Goal: Transaction & Acquisition: Purchase product/service

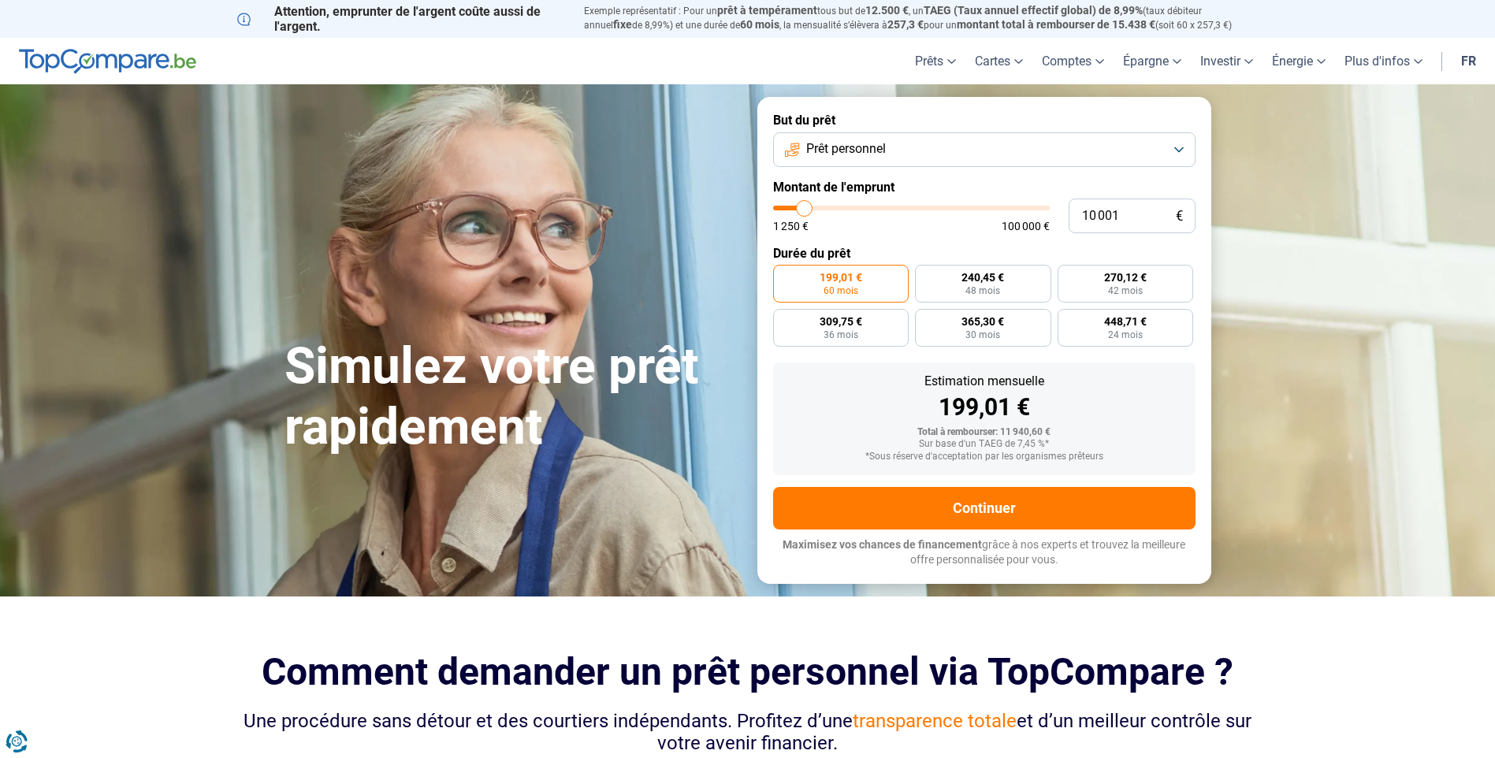
click at [1182, 143] on button "Prêt personnel" at bounding box center [984, 149] width 422 height 35
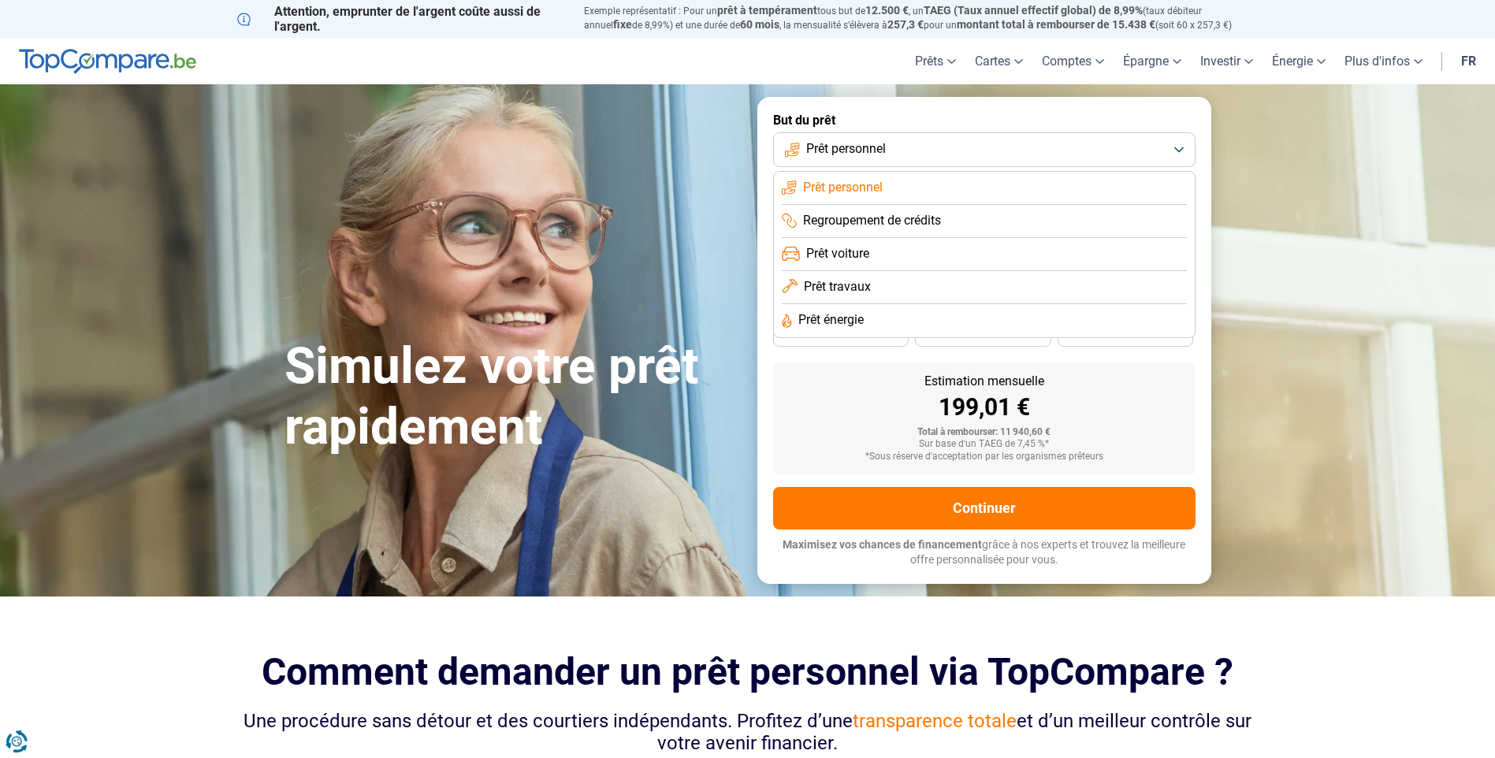
click at [843, 283] on span "Prêt travaux" at bounding box center [837, 286] width 67 height 17
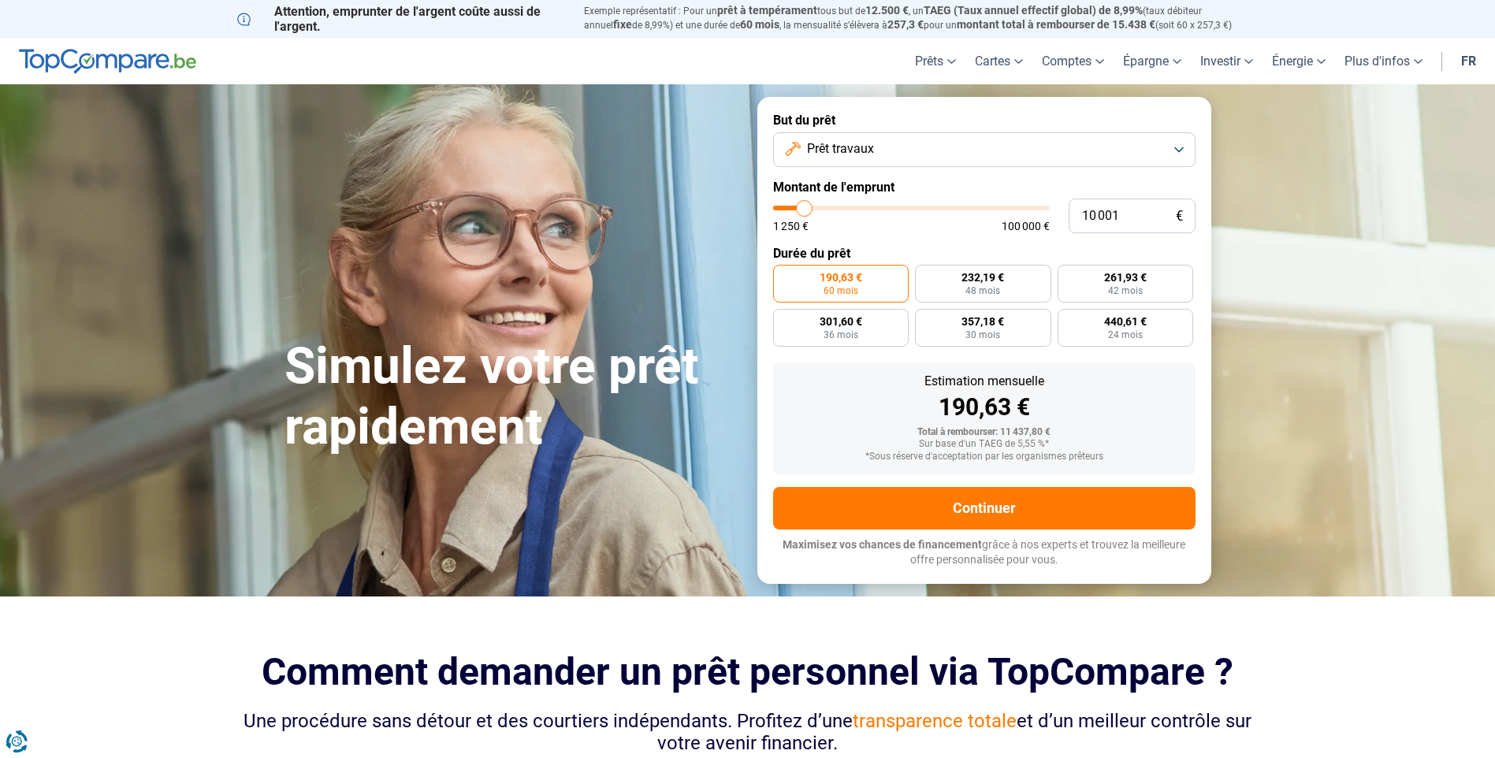
type input "54 750"
type input "54750"
click at [922, 206] on input "range" at bounding box center [911, 208] width 277 height 5
radio input "false"
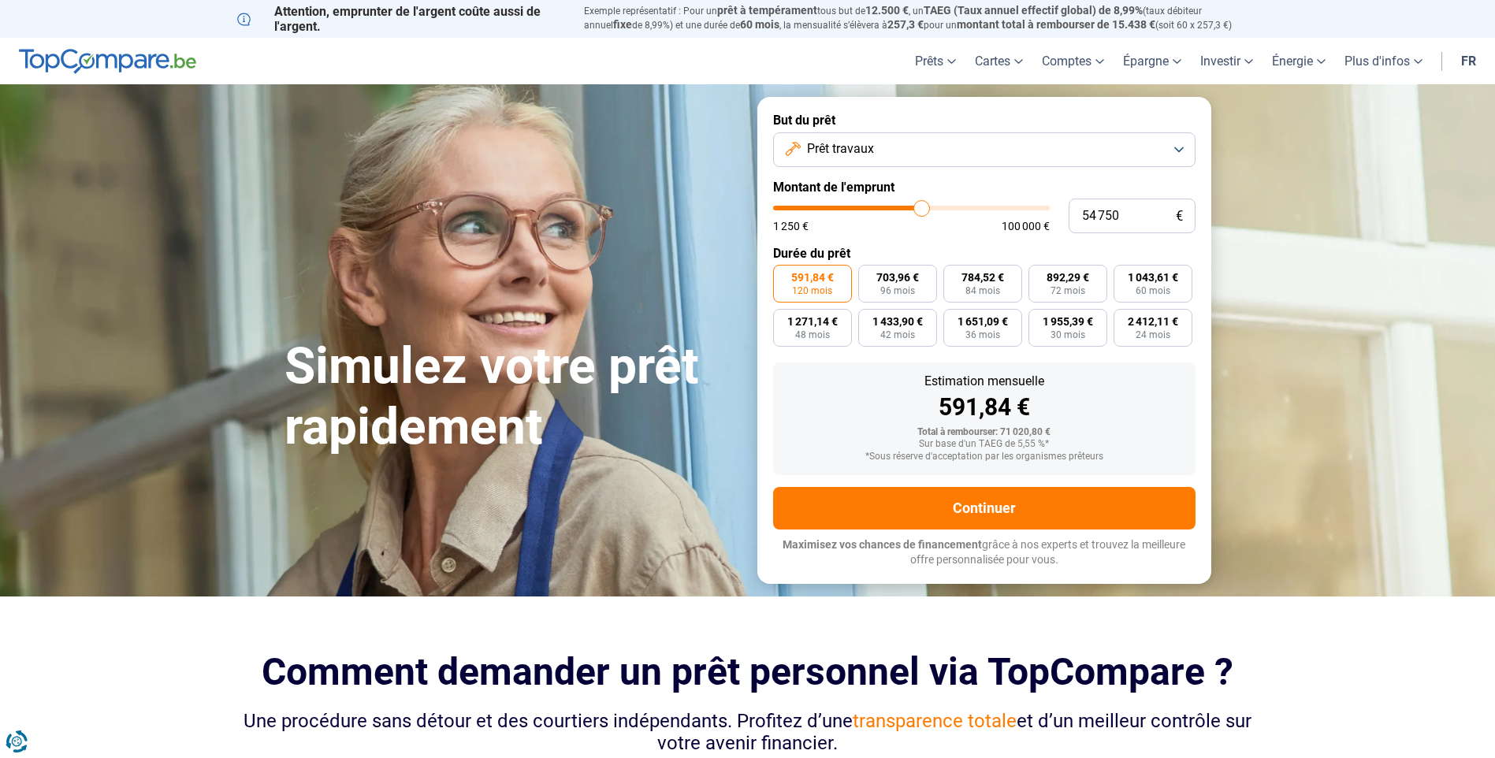
type input "80 000"
type input "80000"
click at [988, 206] on input "range" at bounding box center [911, 208] width 277 height 5
click at [814, 276] on span "864,79 €" at bounding box center [812, 277] width 43 height 11
click at [783, 275] on input "864,79 € 120 mois" at bounding box center [778, 270] width 10 height 10
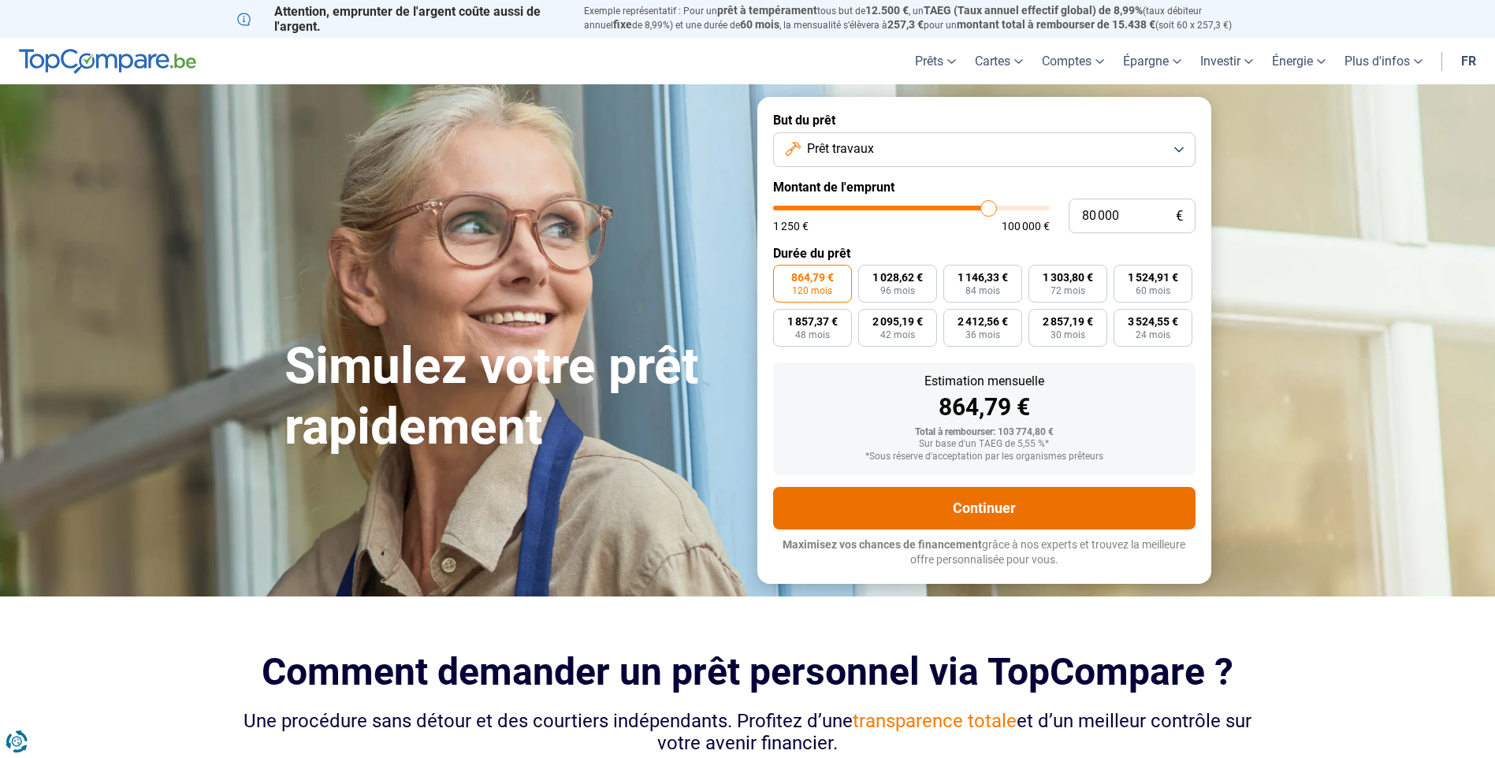
click at [989, 502] on button "Continuer" at bounding box center [984, 508] width 422 height 43
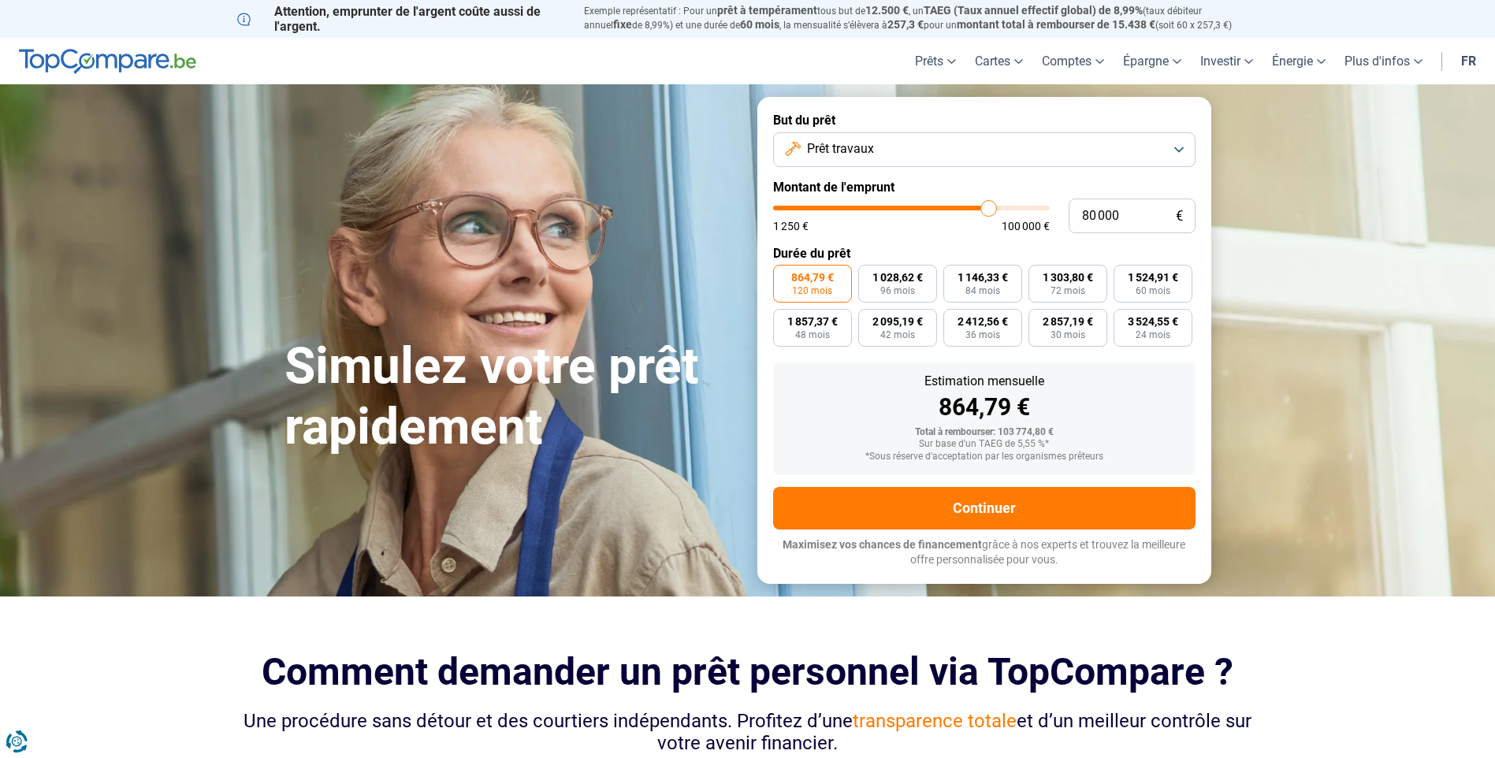
click at [1176, 141] on button "Prêt travaux" at bounding box center [984, 149] width 422 height 35
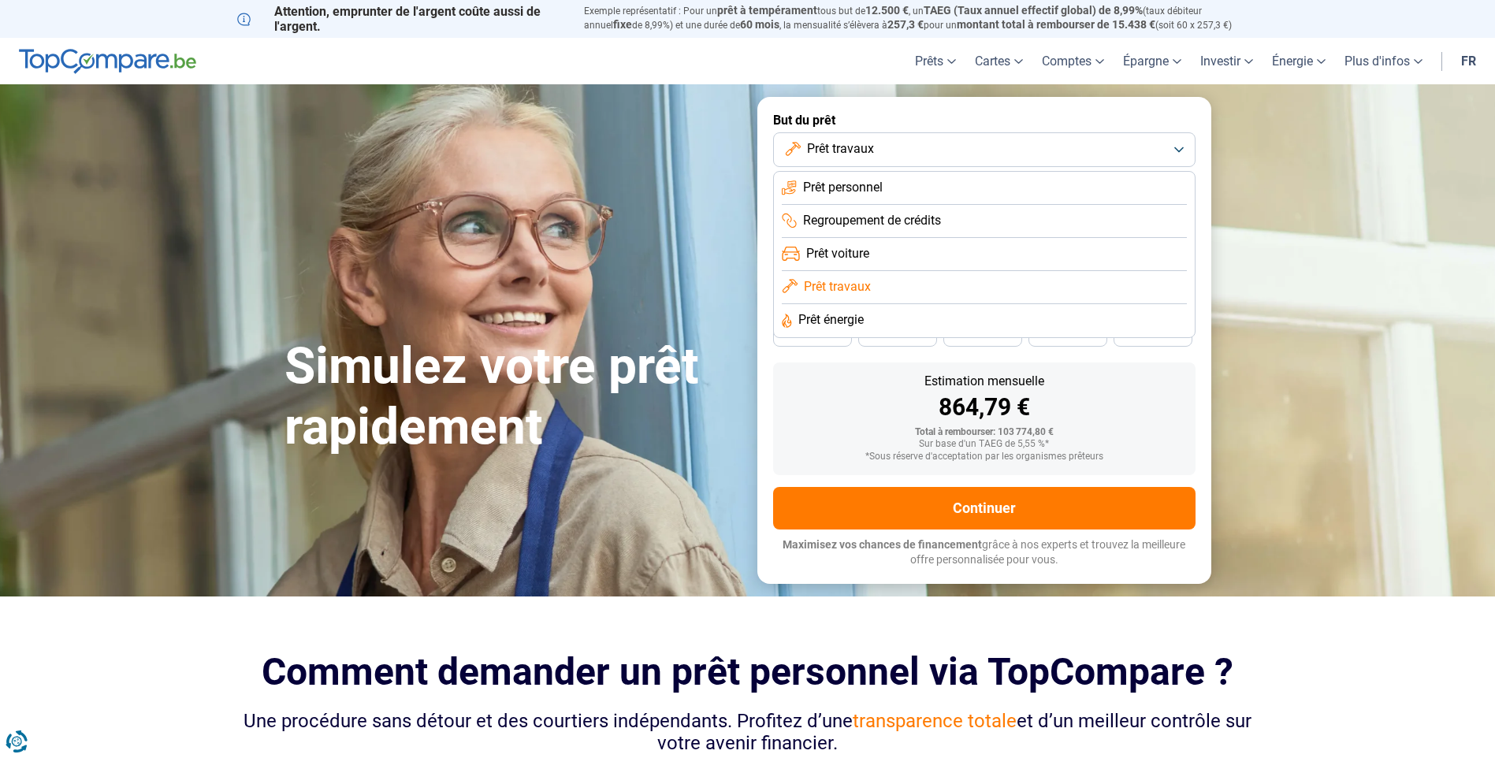
click at [869, 188] on span "Prêt personnel" at bounding box center [843, 187] width 80 height 17
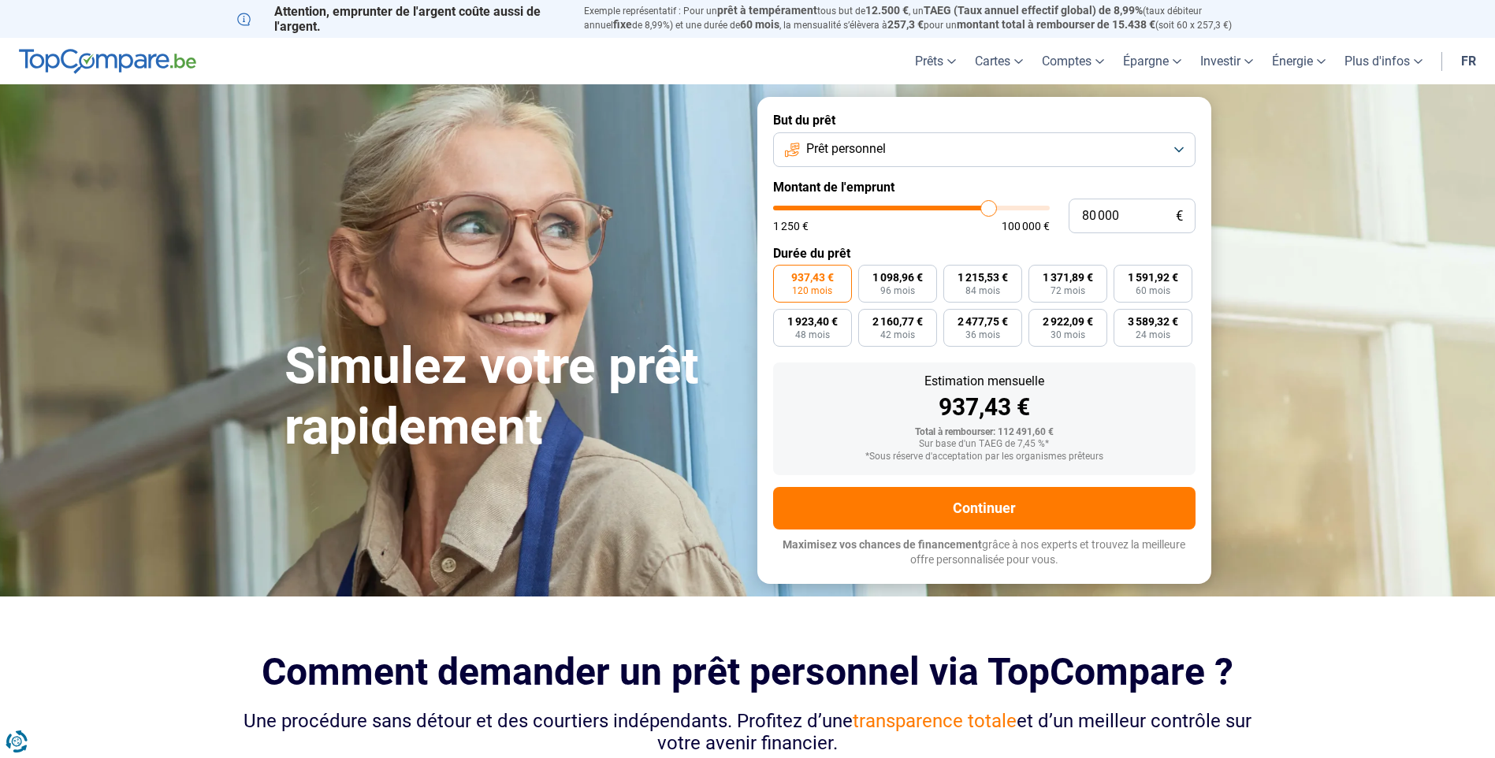
click at [1177, 147] on button "Prêt personnel" at bounding box center [984, 149] width 422 height 35
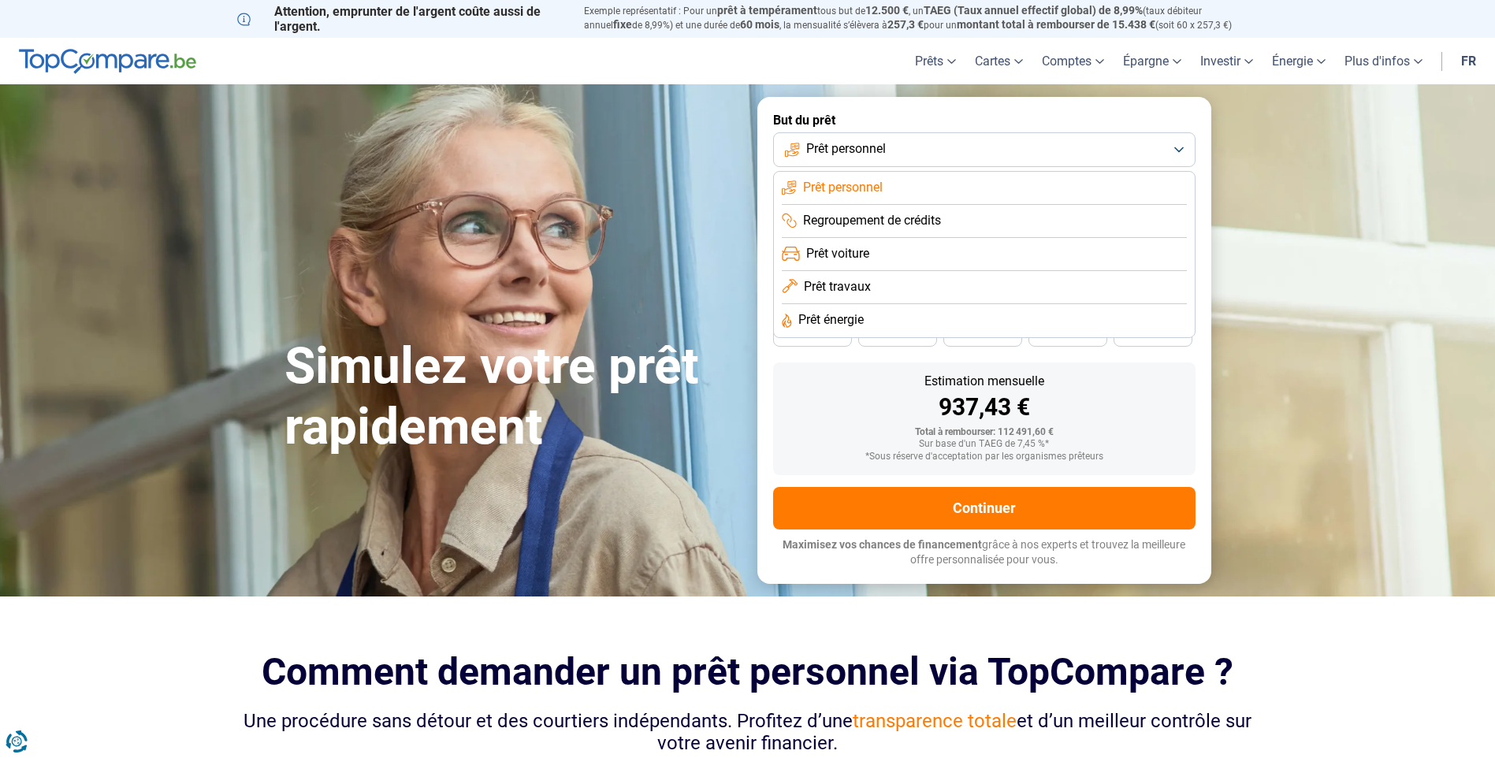
click at [828, 284] on span "Prêt travaux" at bounding box center [837, 286] width 67 height 17
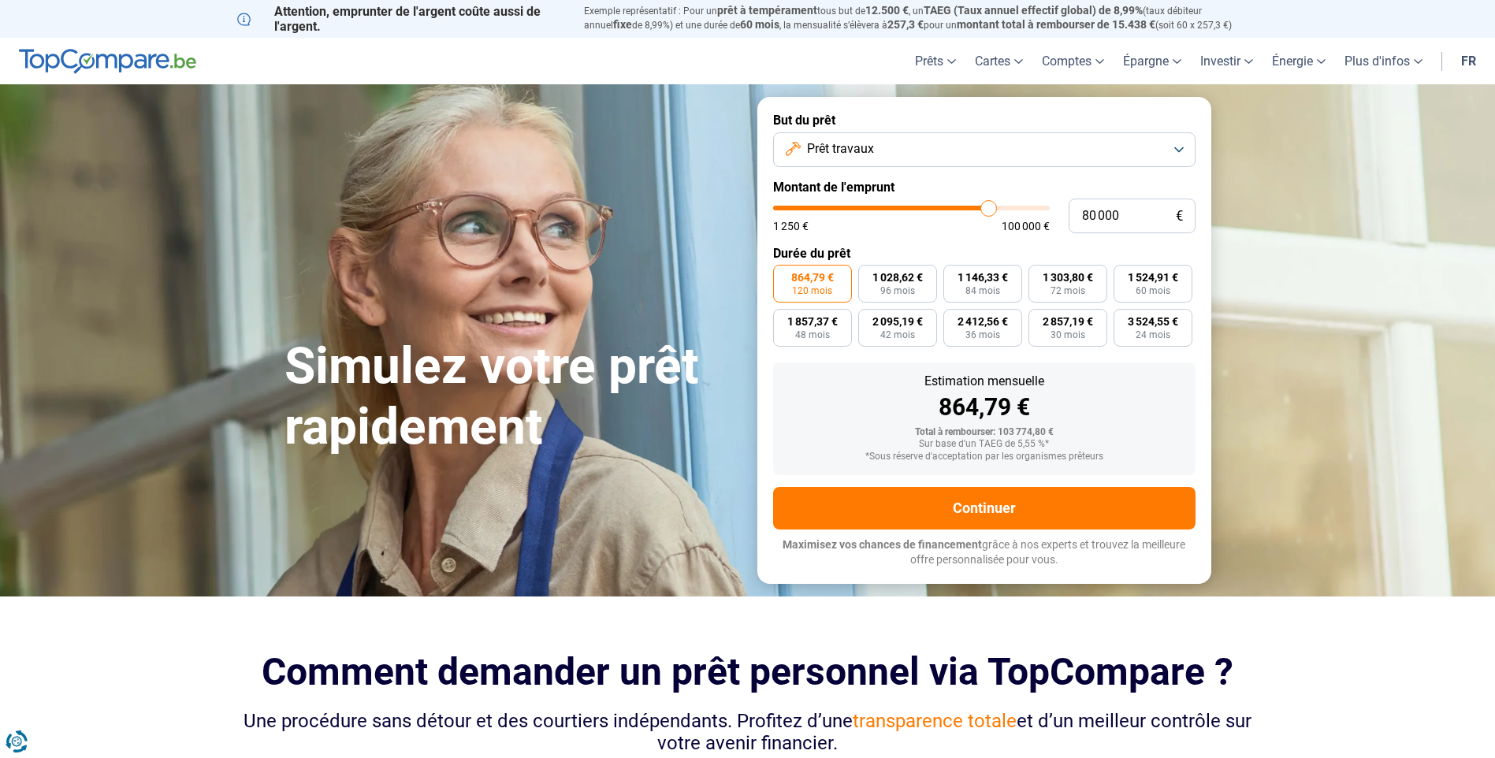
click at [1181, 146] on button "Prêt travaux" at bounding box center [984, 149] width 422 height 35
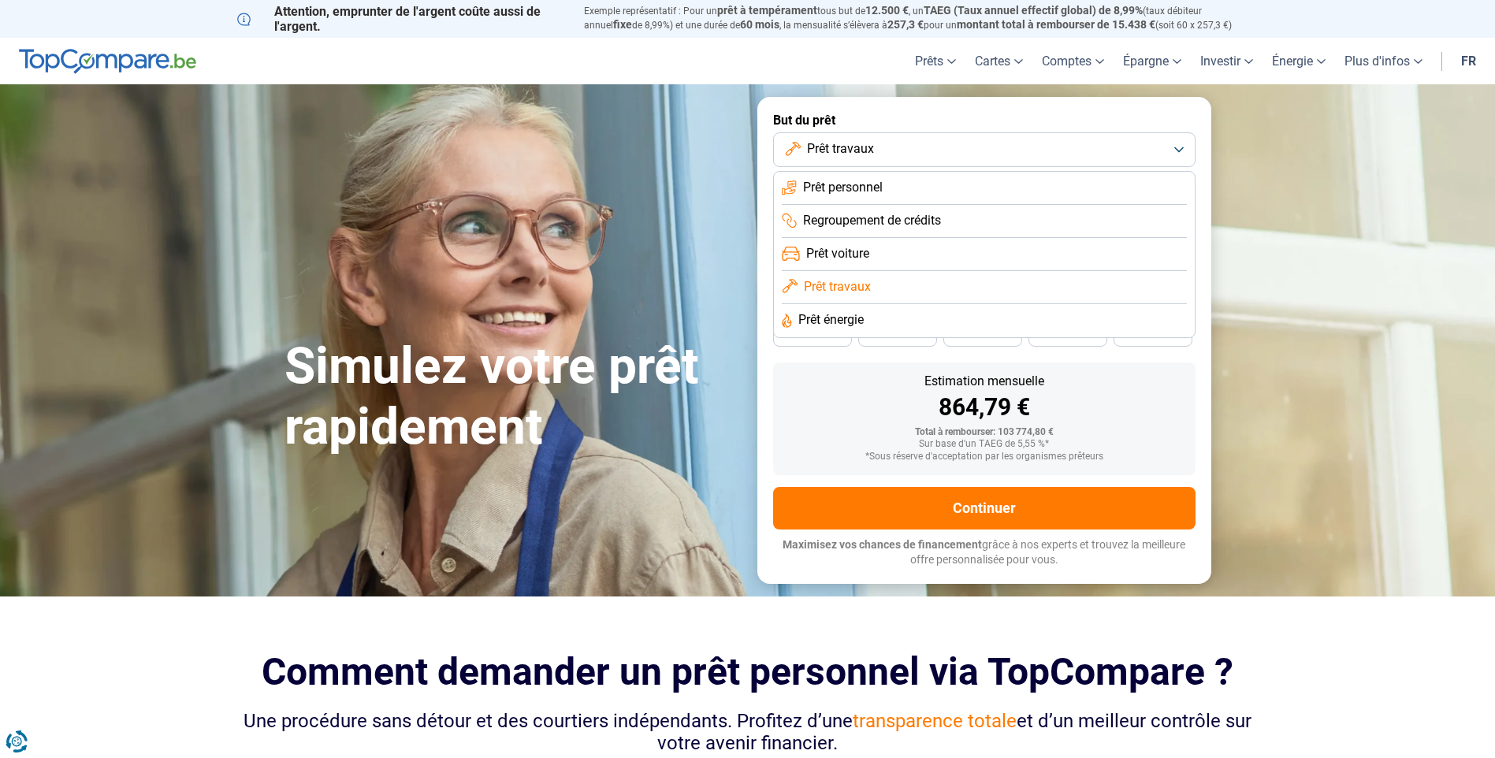
click at [863, 188] on span "Prêt personnel" at bounding box center [843, 187] width 80 height 17
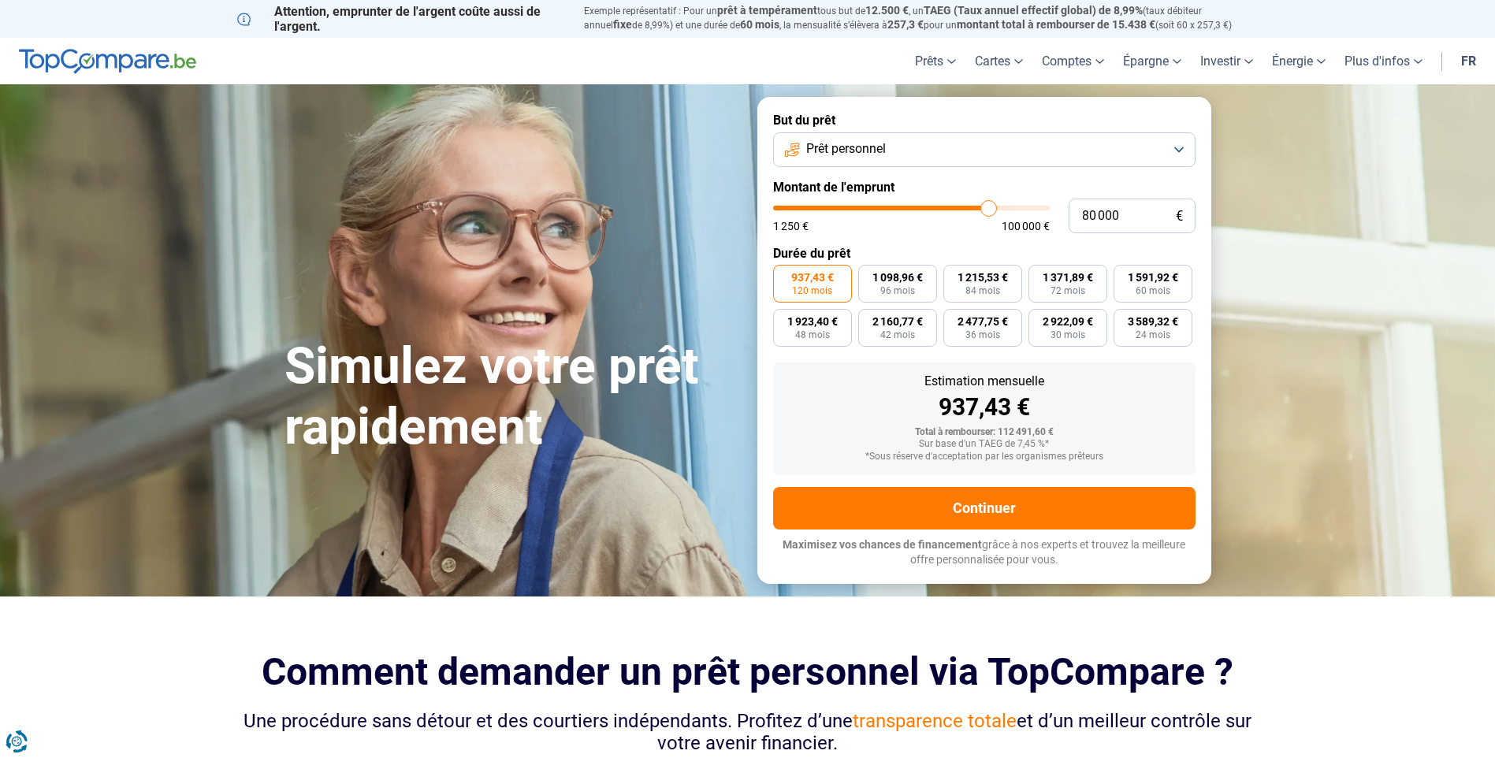
click at [1186, 147] on button "Prêt personnel" at bounding box center [984, 149] width 422 height 35
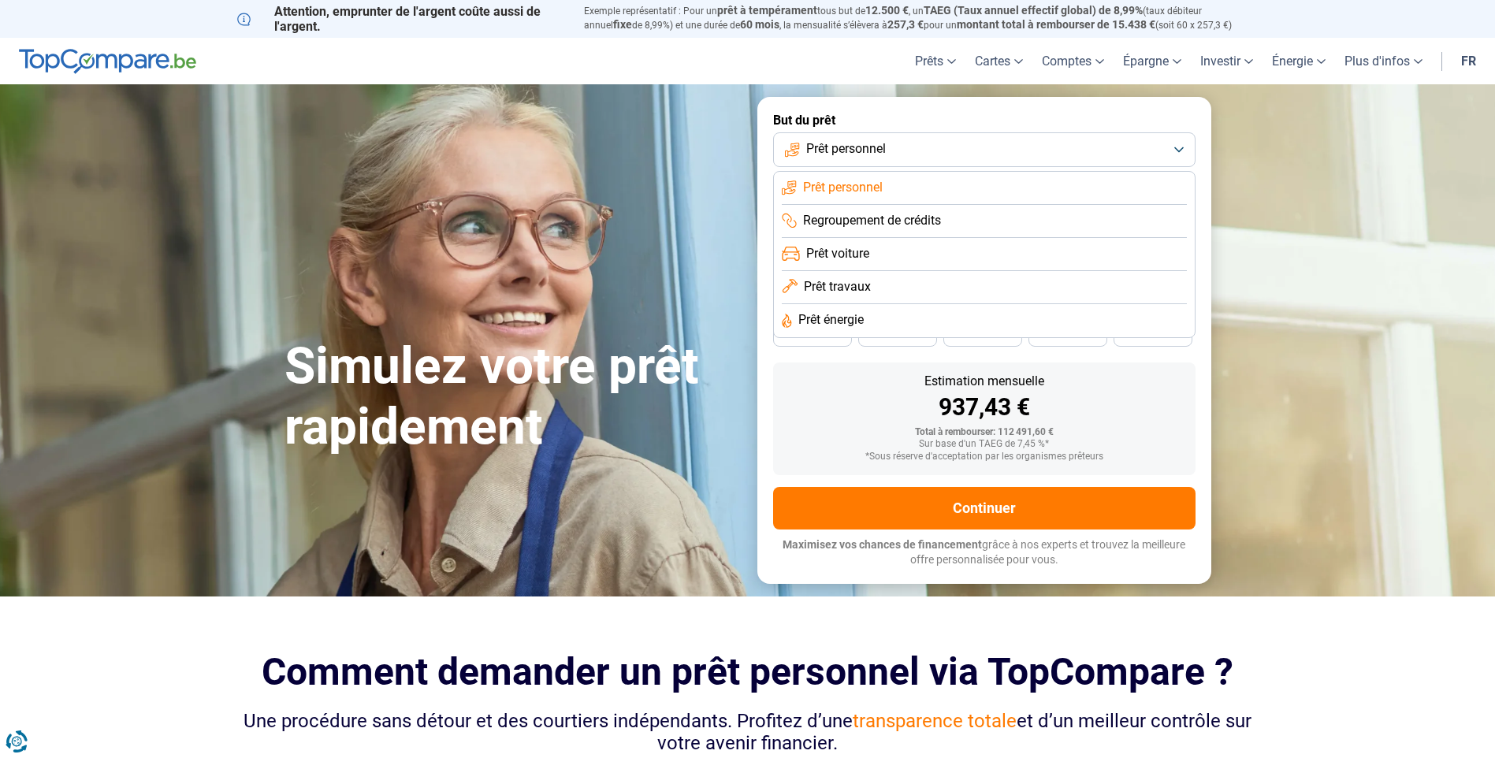
click at [934, 217] on span "Regroupement de crédits" at bounding box center [872, 220] width 138 height 17
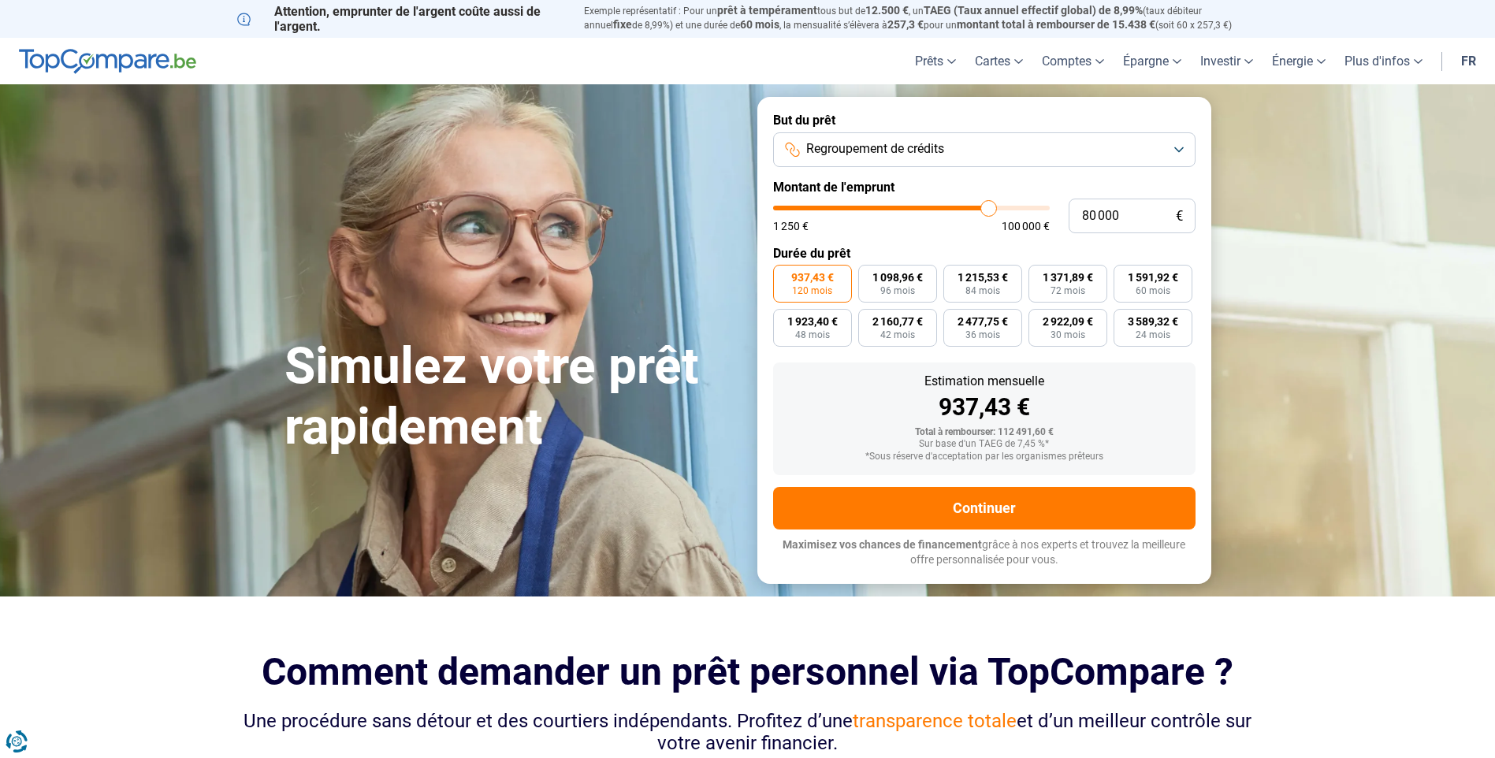
click at [1181, 144] on button "Regroupement de crédits" at bounding box center [984, 149] width 422 height 35
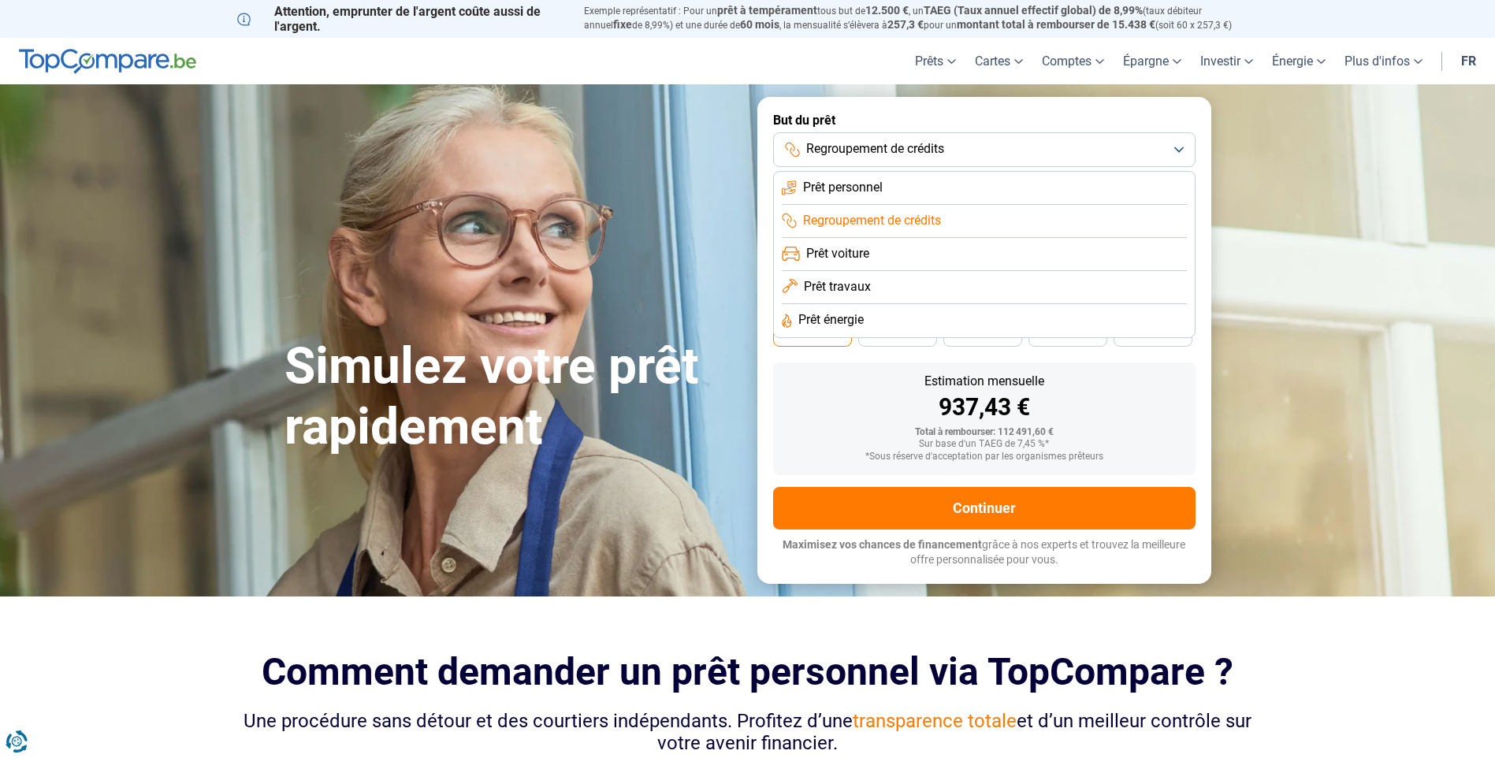
click at [841, 317] on span "Prêt énergie" at bounding box center [830, 319] width 65 height 17
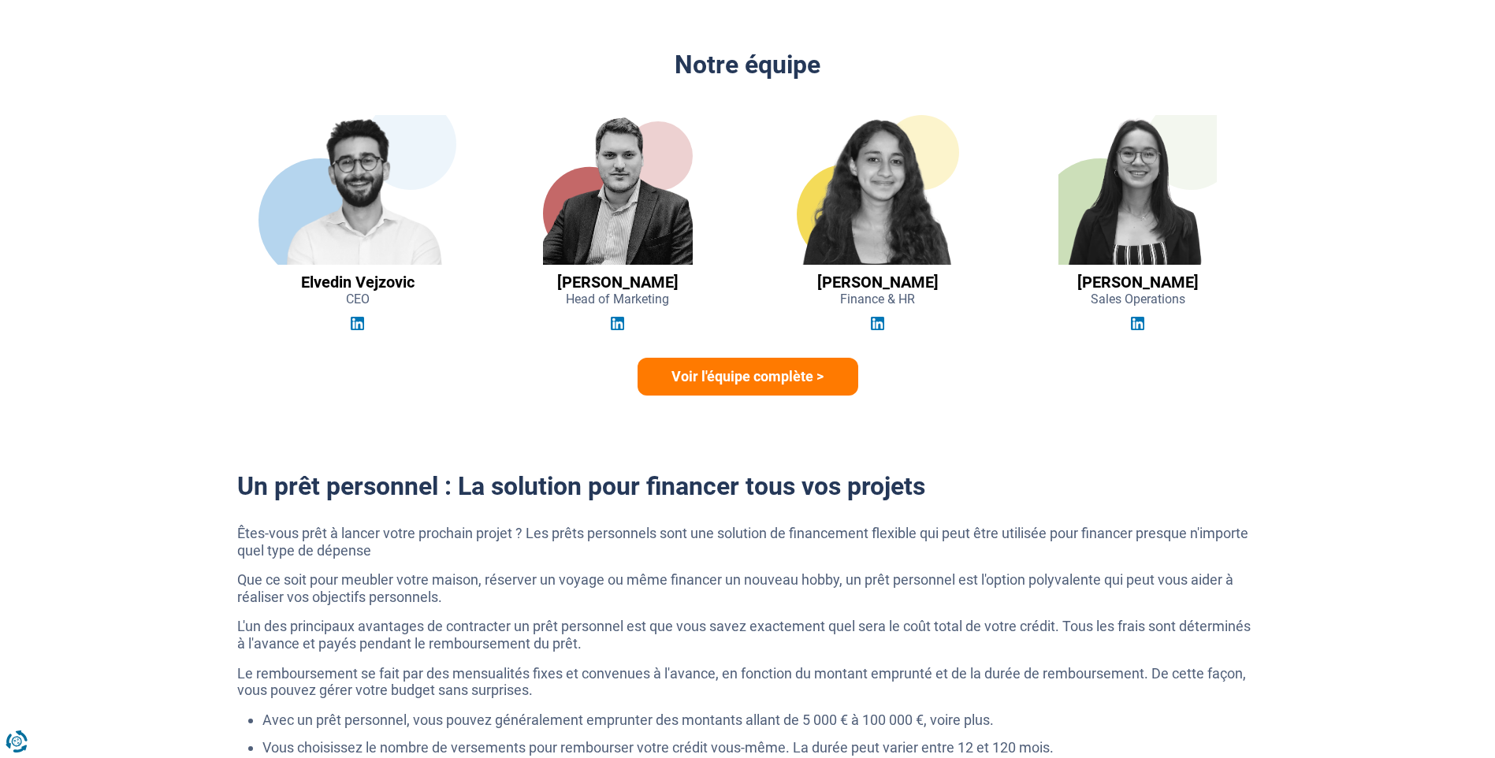
scroll to position [2285, 0]
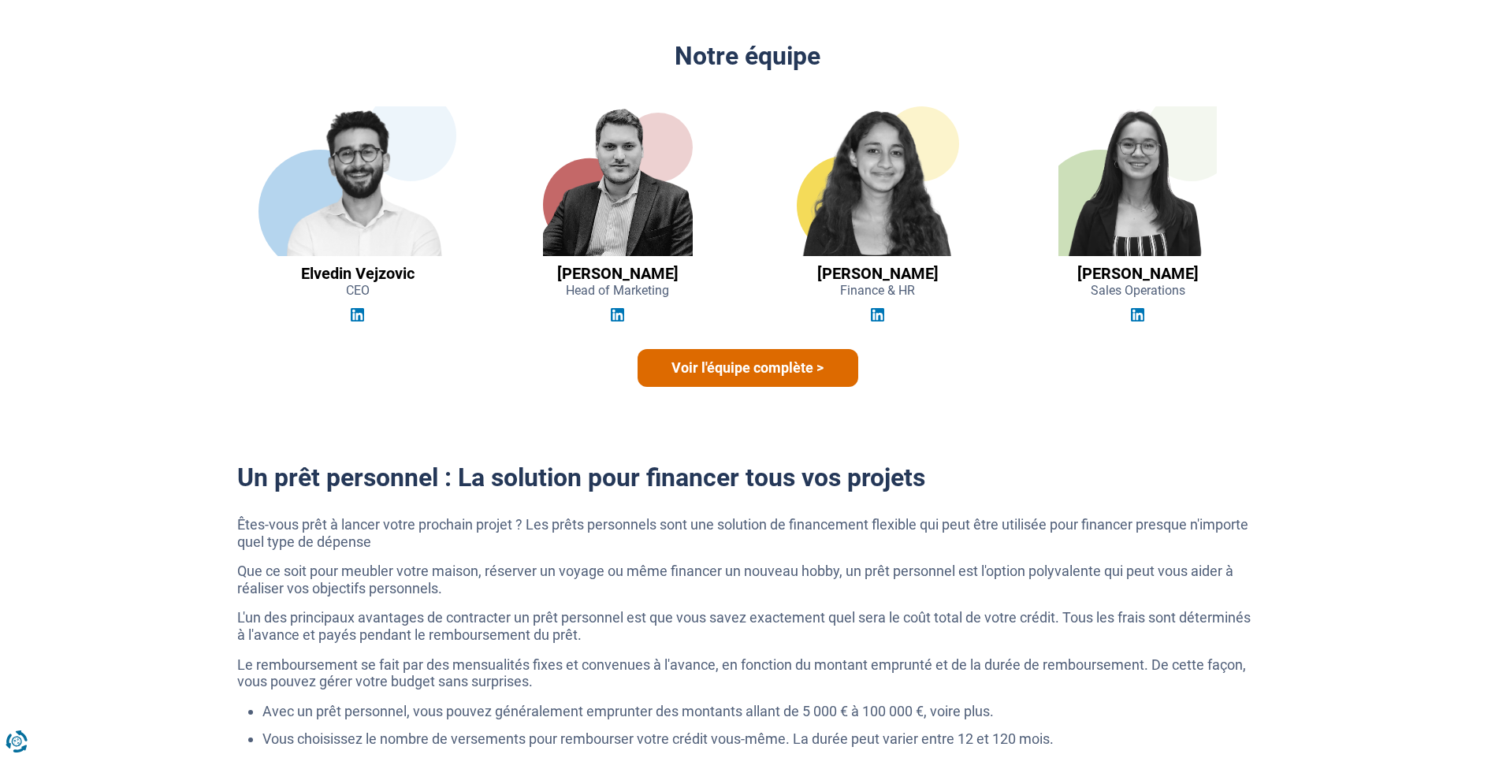
click at [770, 359] on link "Voir l'équipe complète >" at bounding box center [747, 368] width 221 height 38
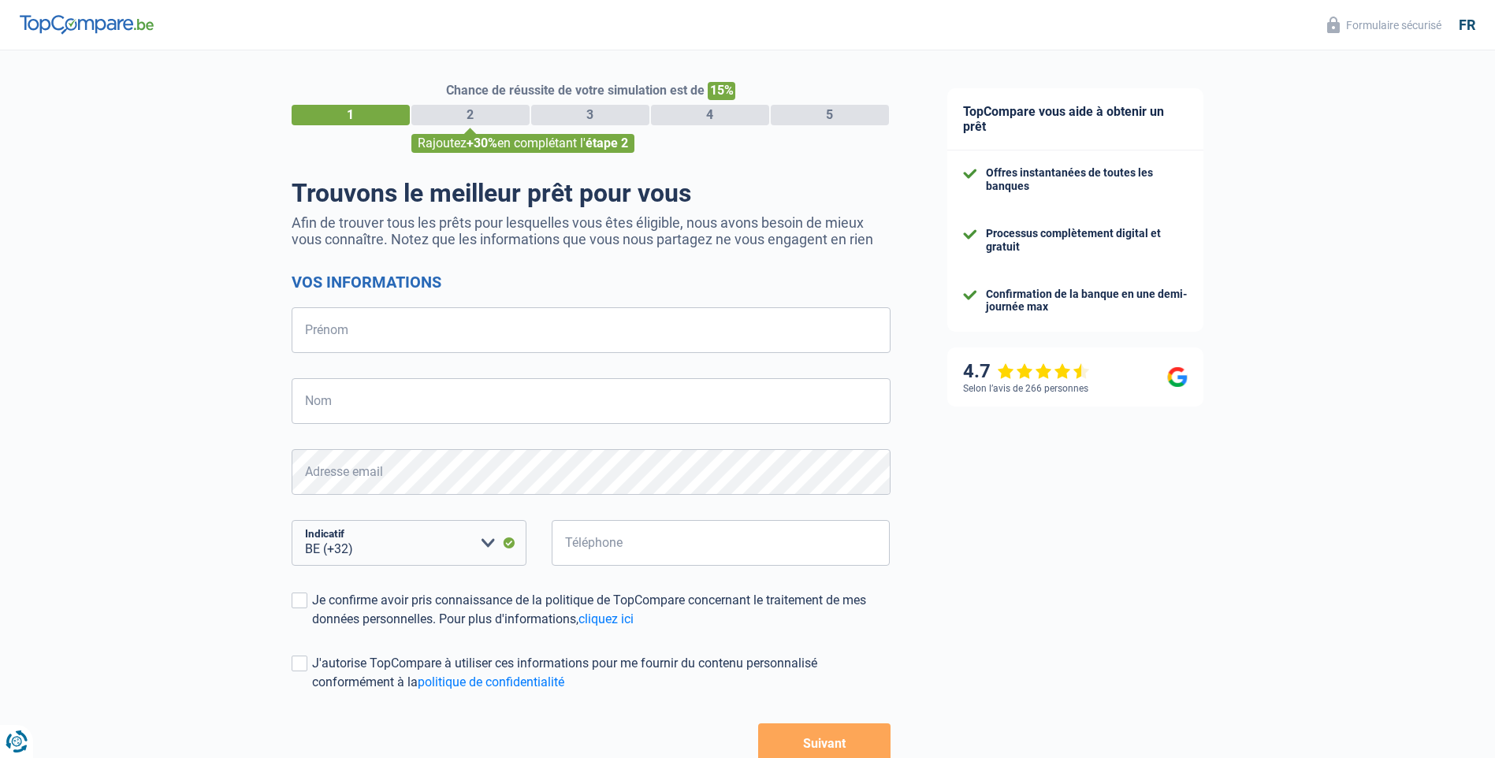
select select "32"
click at [373, 329] on input "Prénom" at bounding box center [590, 330] width 599 height 46
type input "m"
type input "M"
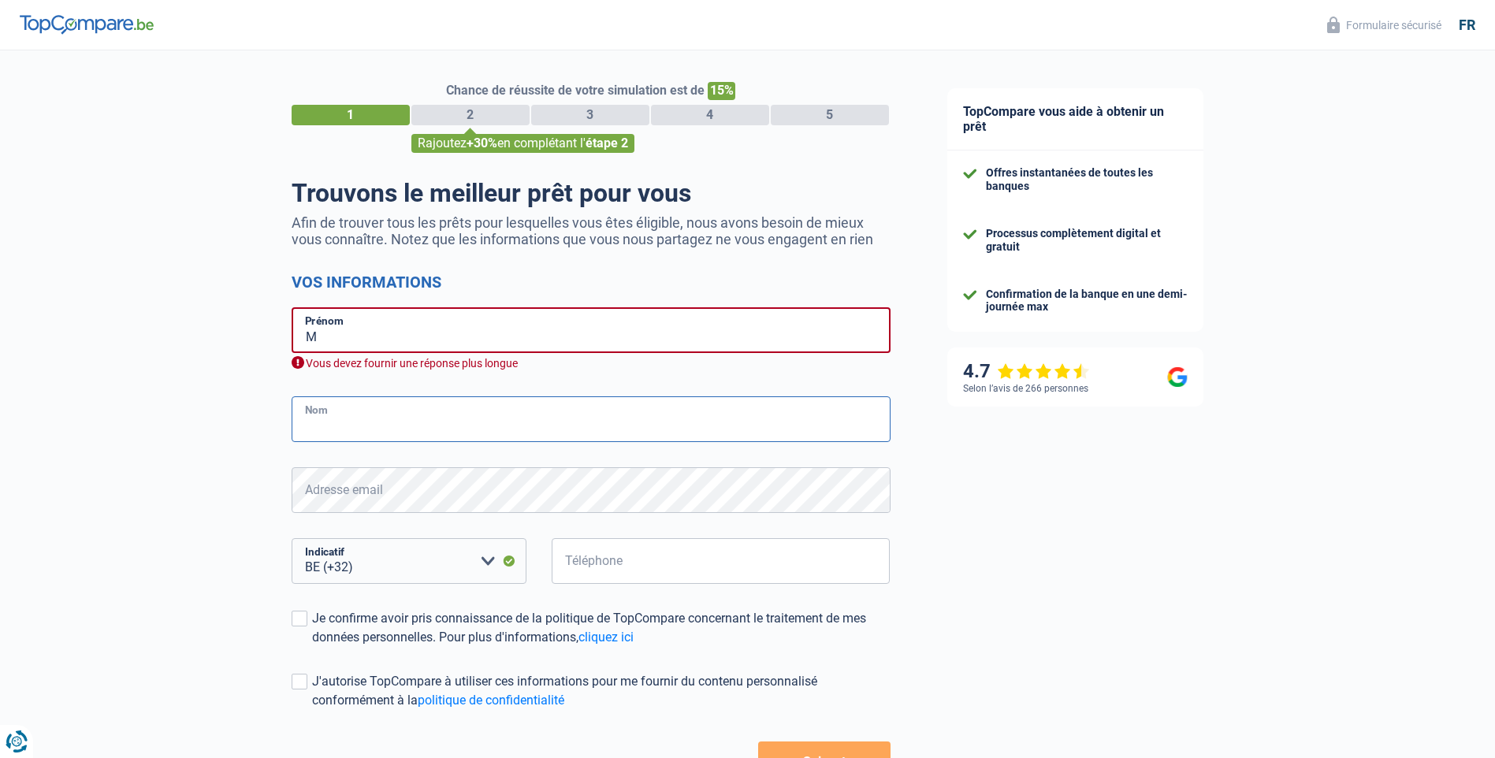
type input "l"
type input "la"
drag, startPoint x: 358, startPoint y: 350, endPoint x: 352, endPoint y: 338, distance: 13.0
click at [358, 349] on input "M" at bounding box center [590, 330] width 599 height 46
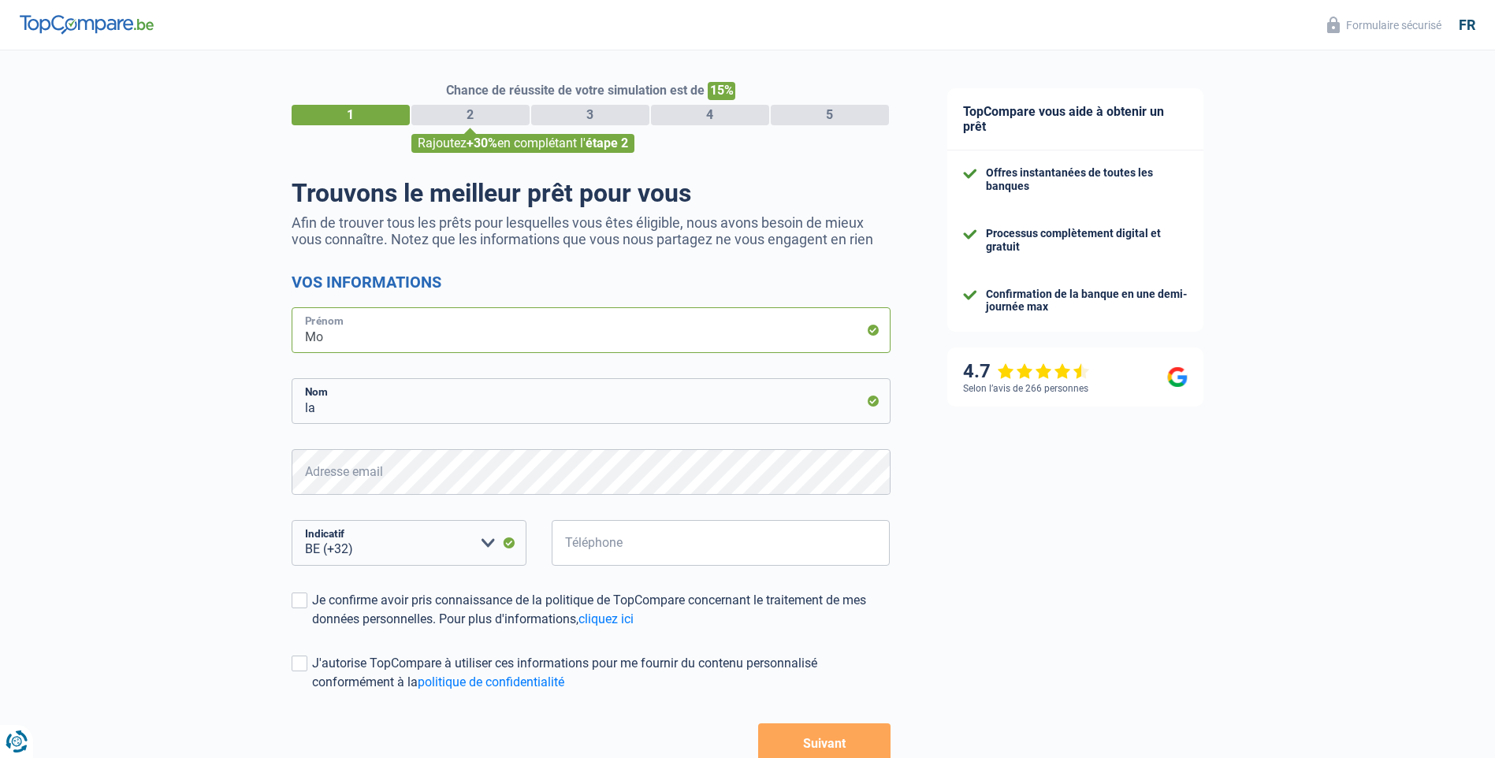
click at [343, 347] on input "Mo" at bounding box center [590, 330] width 599 height 46
type input "MICHAEL"
type input "LASSANCE"
click at [634, 538] on input "Téléphone" at bounding box center [720, 543] width 339 height 46
type input "0478453017"
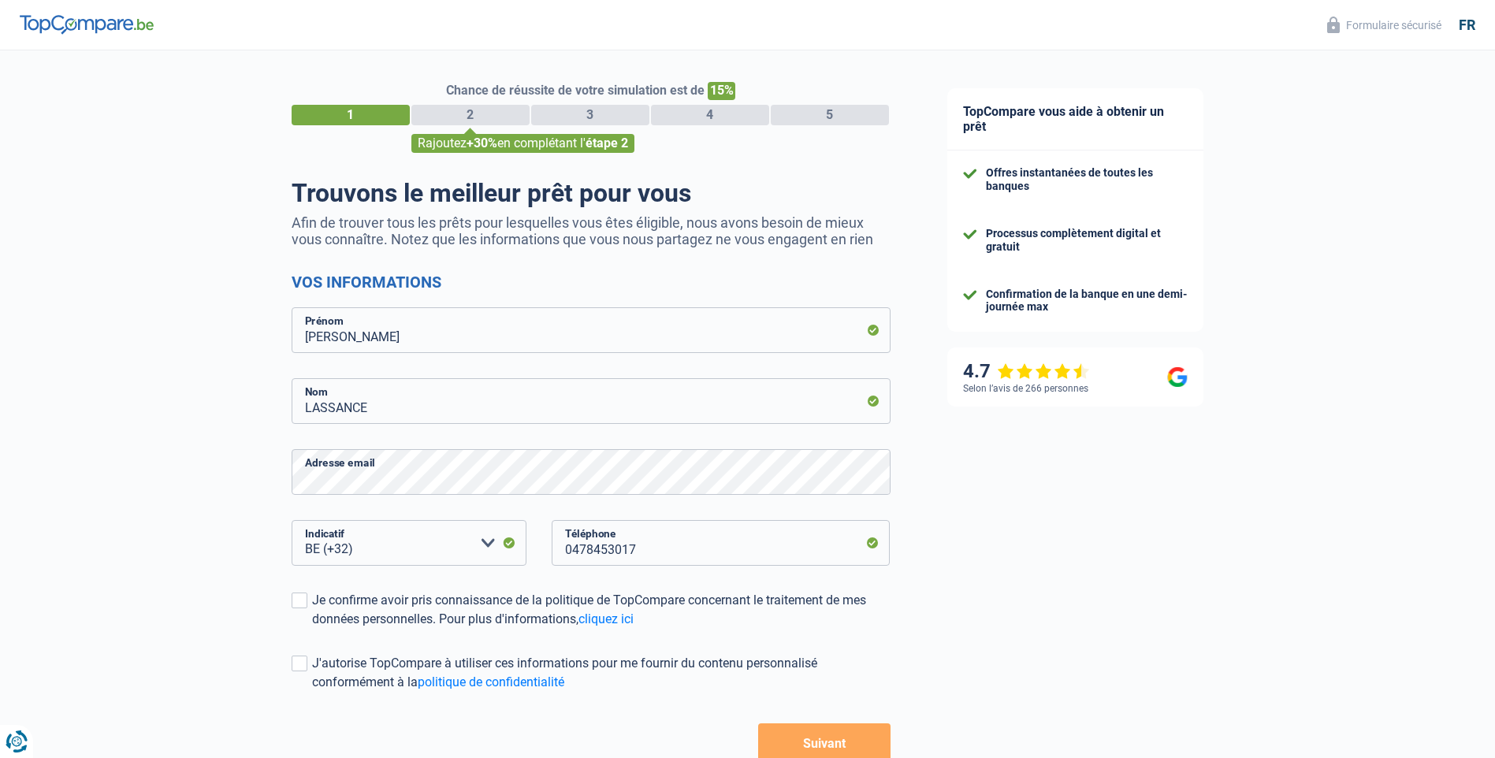
click at [782, 576] on div "0478453017 Téléphone" at bounding box center [720, 555] width 363 height 71
click at [316, 596] on div "Je confirme avoir pris connaissance de la politique de TopCompare concernant le…" at bounding box center [601, 610] width 578 height 38
click at [312, 629] on input "Je confirme avoir pris connaissance de la politique de TopCompare concernant le…" at bounding box center [312, 629] width 0 height 0
click at [833, 742] on button "Suivant" at bounding box center [824, 742] width 132 height 39
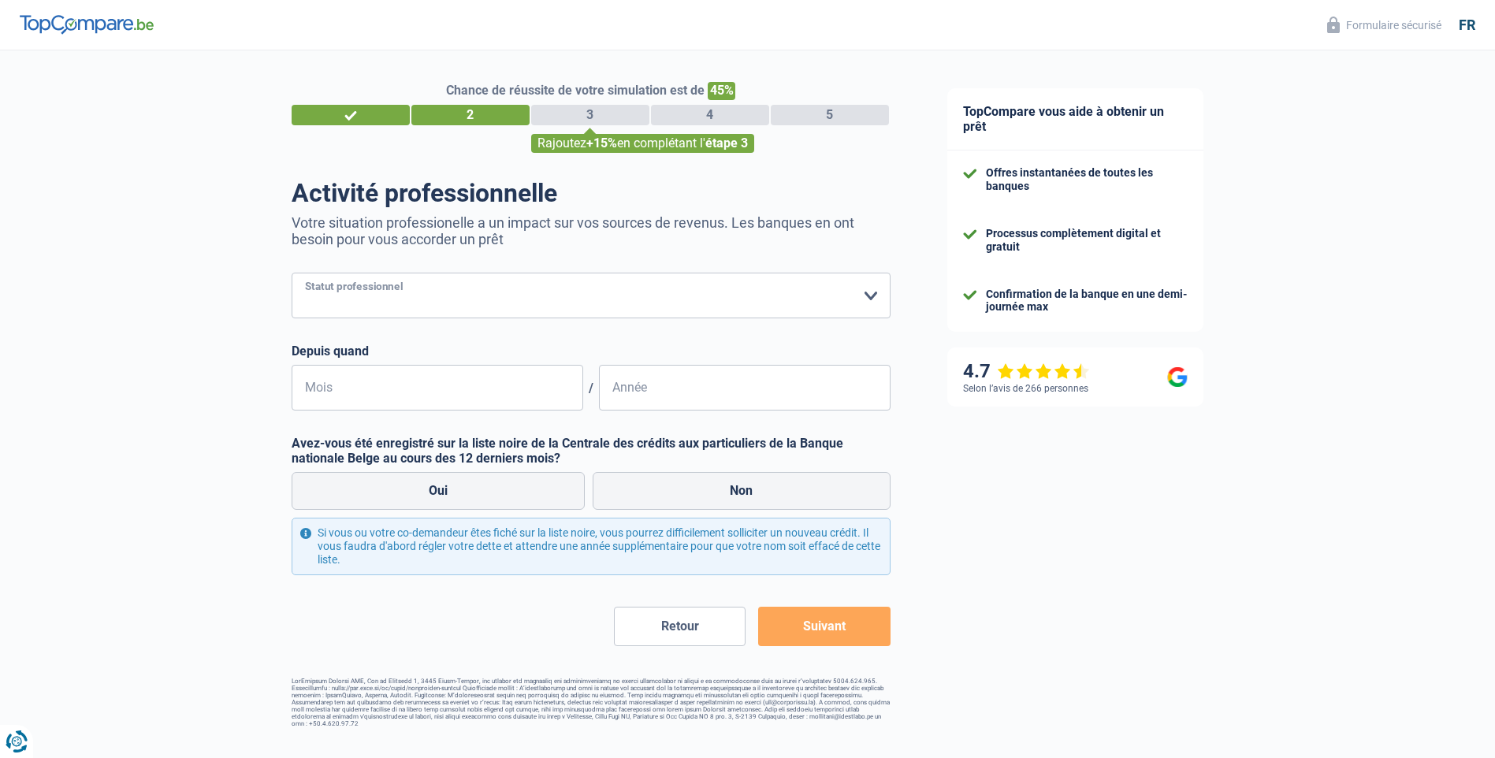
click at [871, 293] on select "Ouvrier Employé privé Employé public Invalide Indépendant Pensionné Chômeur Mut…" at bounding box center [590, 296] width 599 height 46
select select "privateEmployee"
click at [291, 274] on select "Ouvrier Employé privé Employé public Invalide Indépendant Pensionné Chômeur Mut…" at bounding box center [590, 296] width 599 height 46
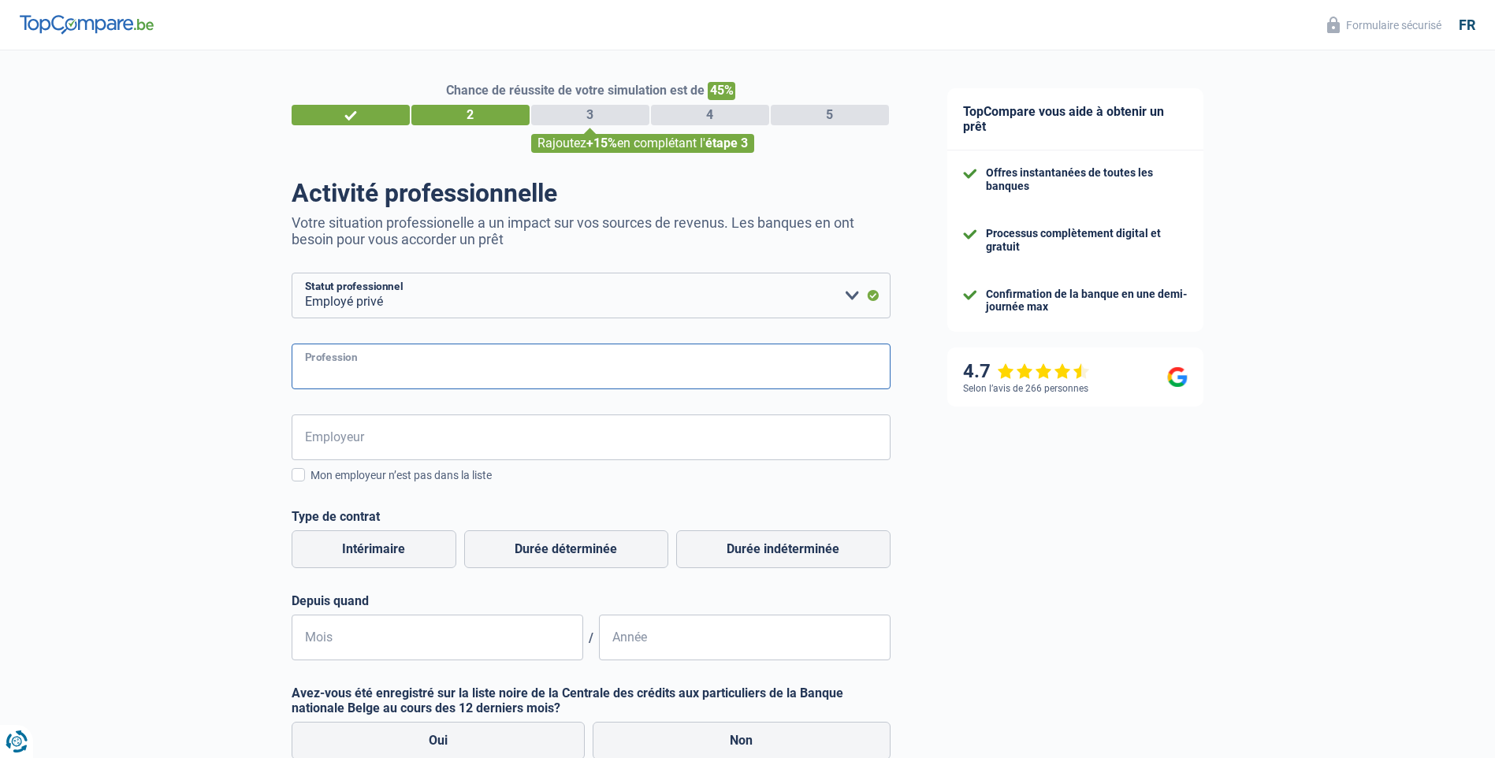
click at [373, 373] on input "Profession" at bounding box center [590, 366] width 599 height 46
type input "g"
type input "Gestionnaire sinistres"
click at [369, 444] on input "Employeur" at bounding box center [590, 437] width 599 height 46
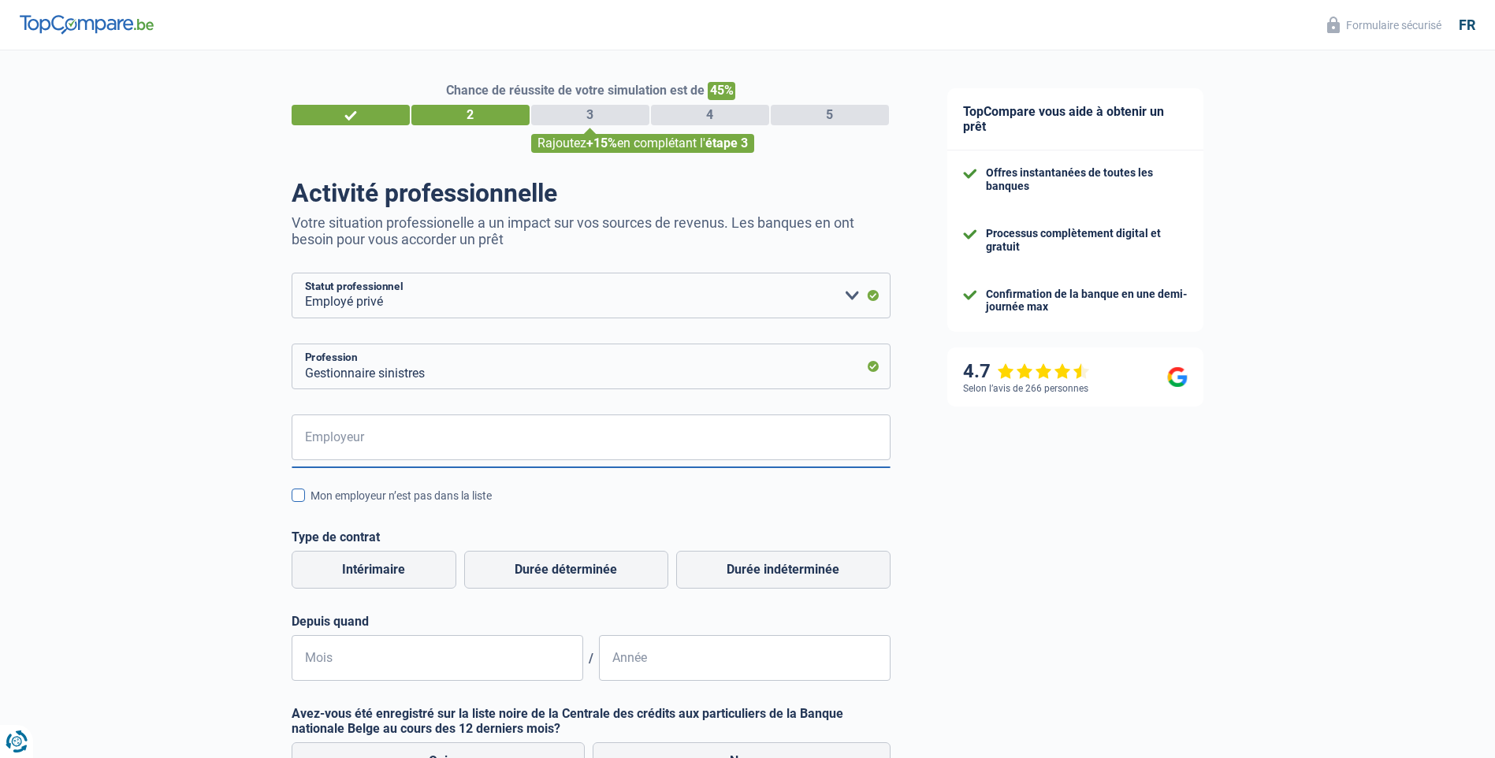
click at [302, 496] on span at bounding box center [297, 494] width 13 height 13
click at [310, 504] on input "Mon employeur n’est pas dans la liste" at bounding box center [310, 504] width 0 height 0
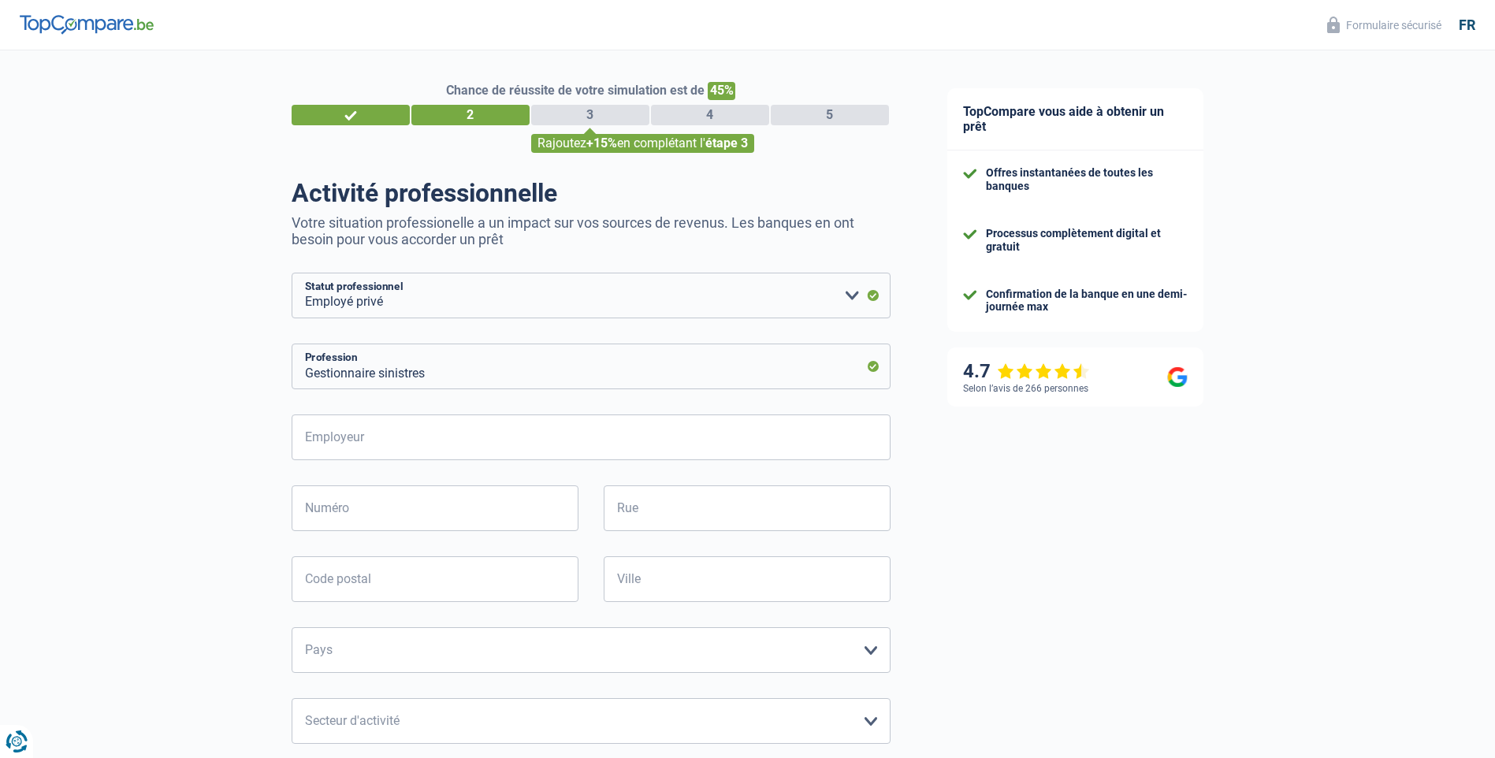
select select "32"
